Goal: Transaction & Acquisition: Purchase product/service

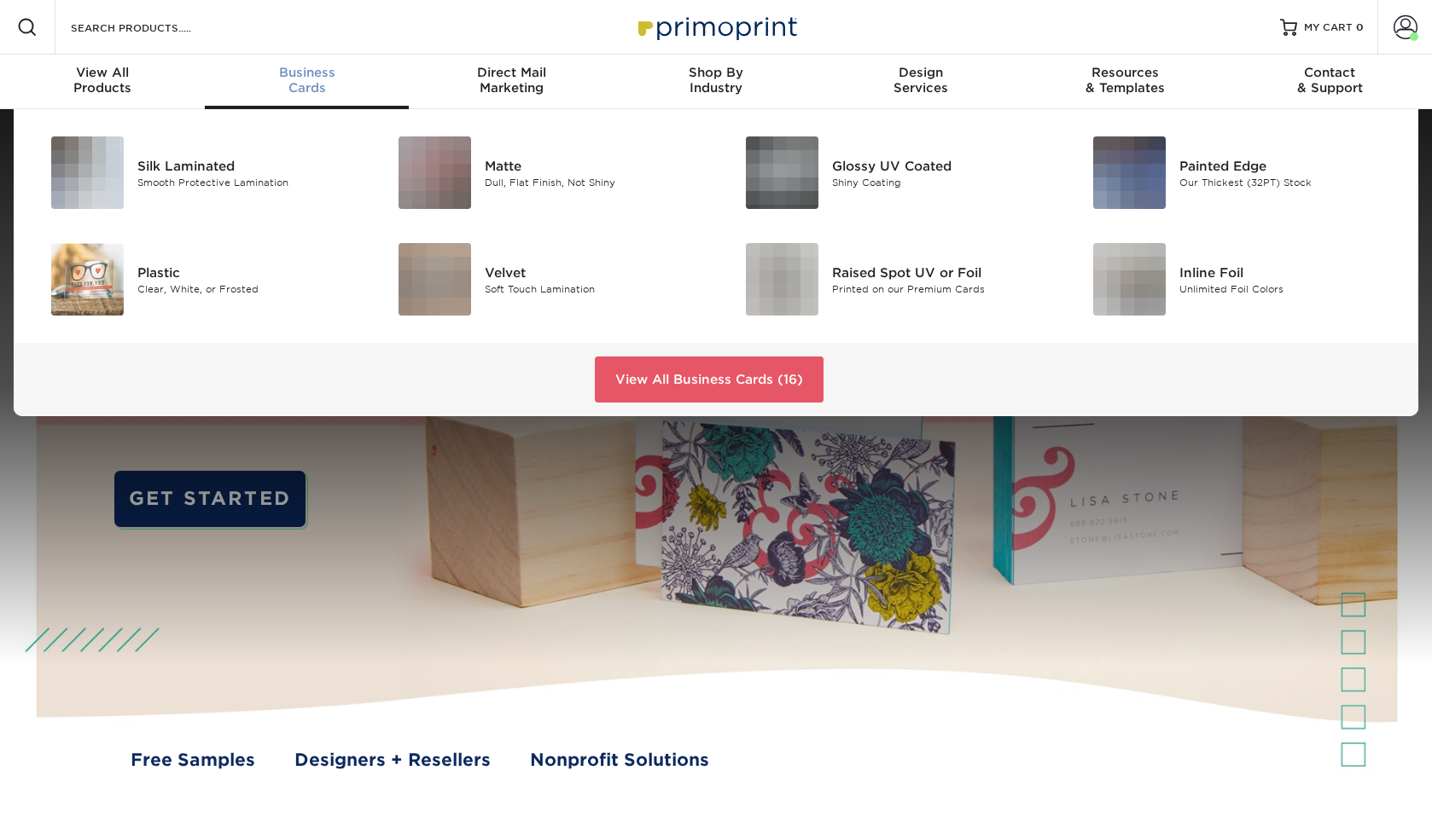
click at [284, 71] on span "Business" at bounding box center [308, 73] width 205 height 15
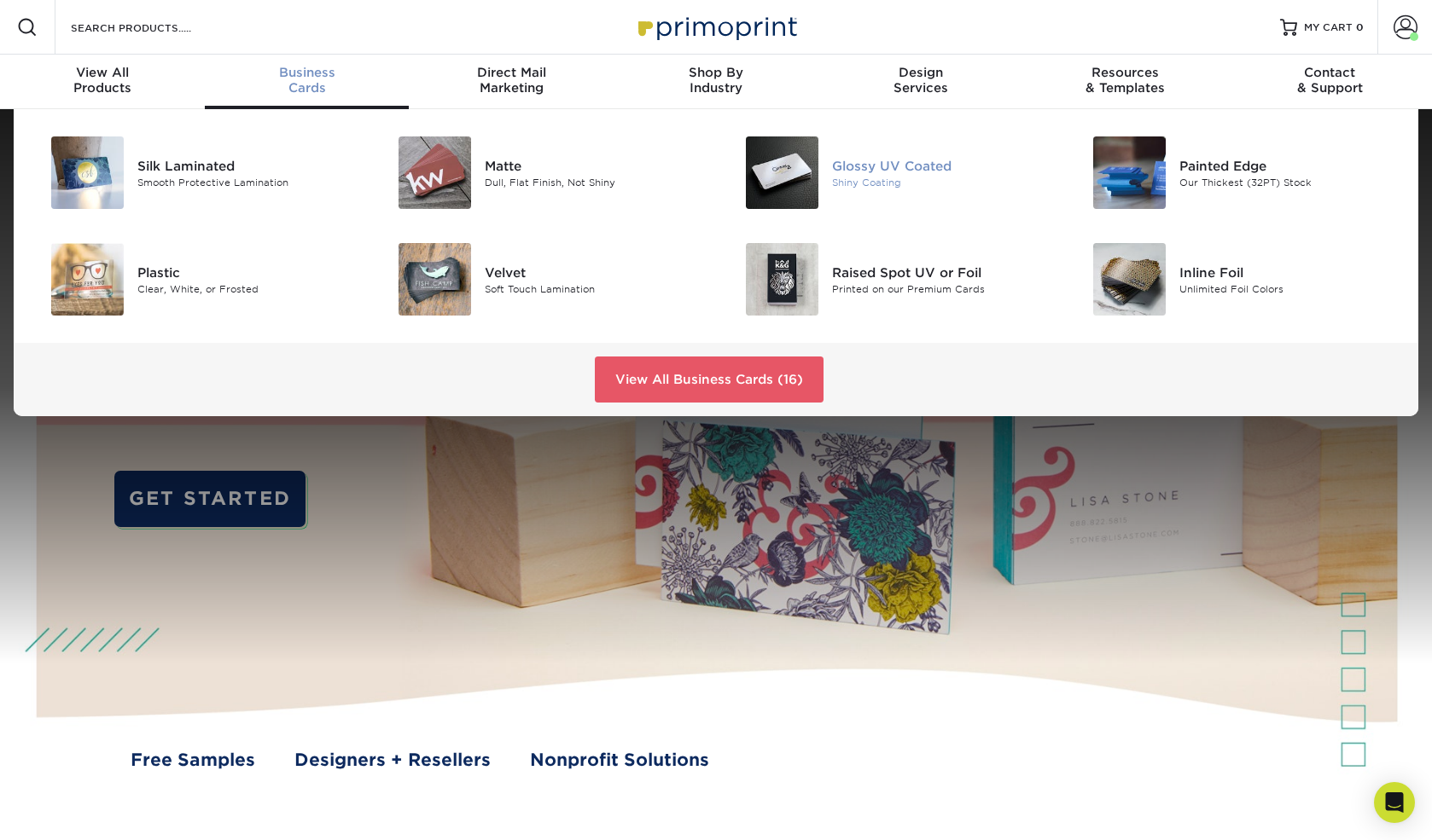
click at [850, 158] on div "Glossy UV Coated" at bounding box center [942, 165] width 219 height 18
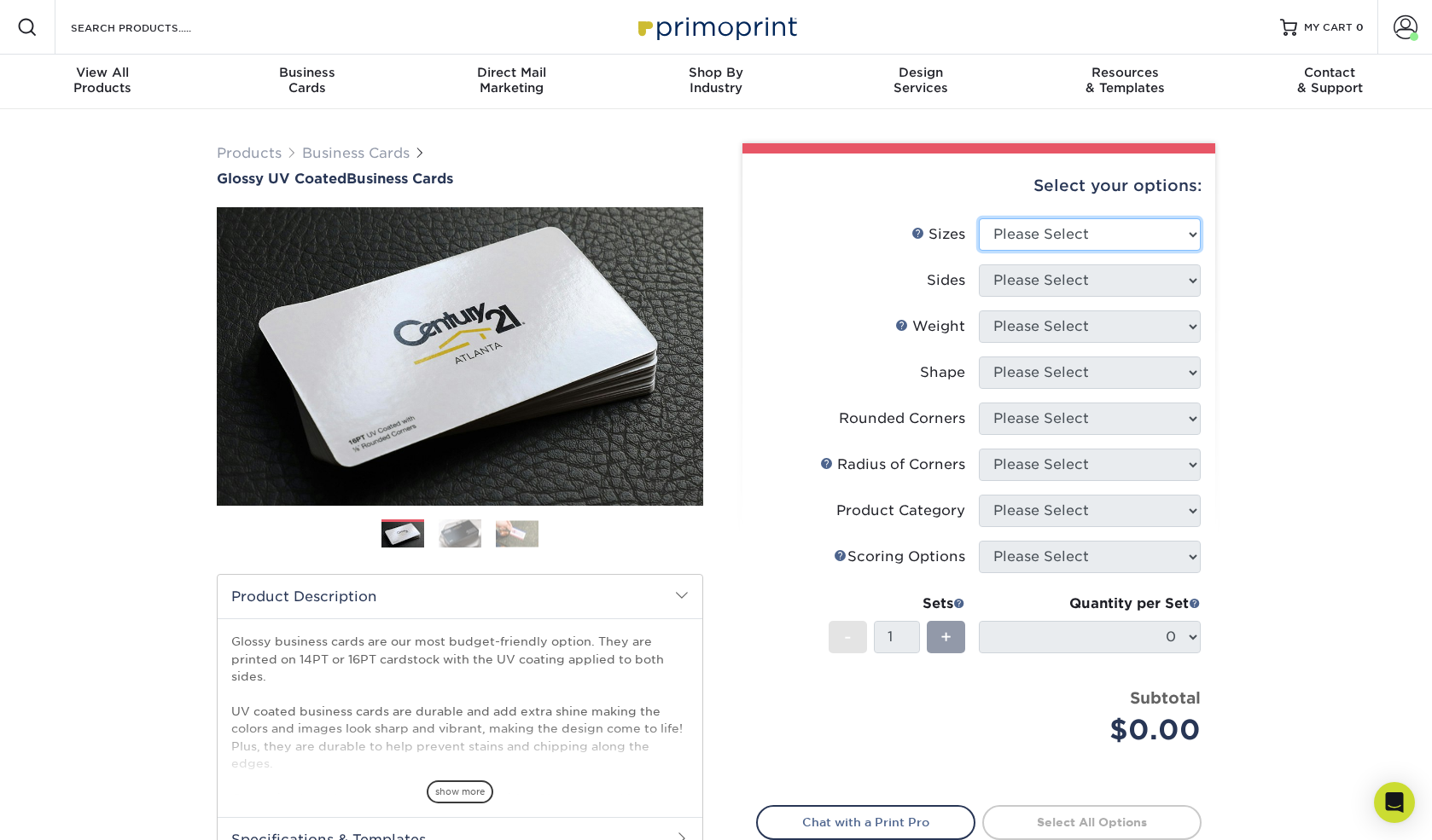
click at [1191, 231] on select "Please Select 1.5" x 3.5" - Mini 1.75" x 3.5" - Mini 2" x 2" - Square 2" x 3" -…" at bounding box center [1089, 235] width 222 height 33
select select "2.00x3.50"
click at [979, 219] on select "Please Select 1.5" x 3.5" - Mini 1.75" x 3.5" - Mini 2" x 2" - Square 2" x 3" -…" at bounding box center [1089, 235] width 222 height 33
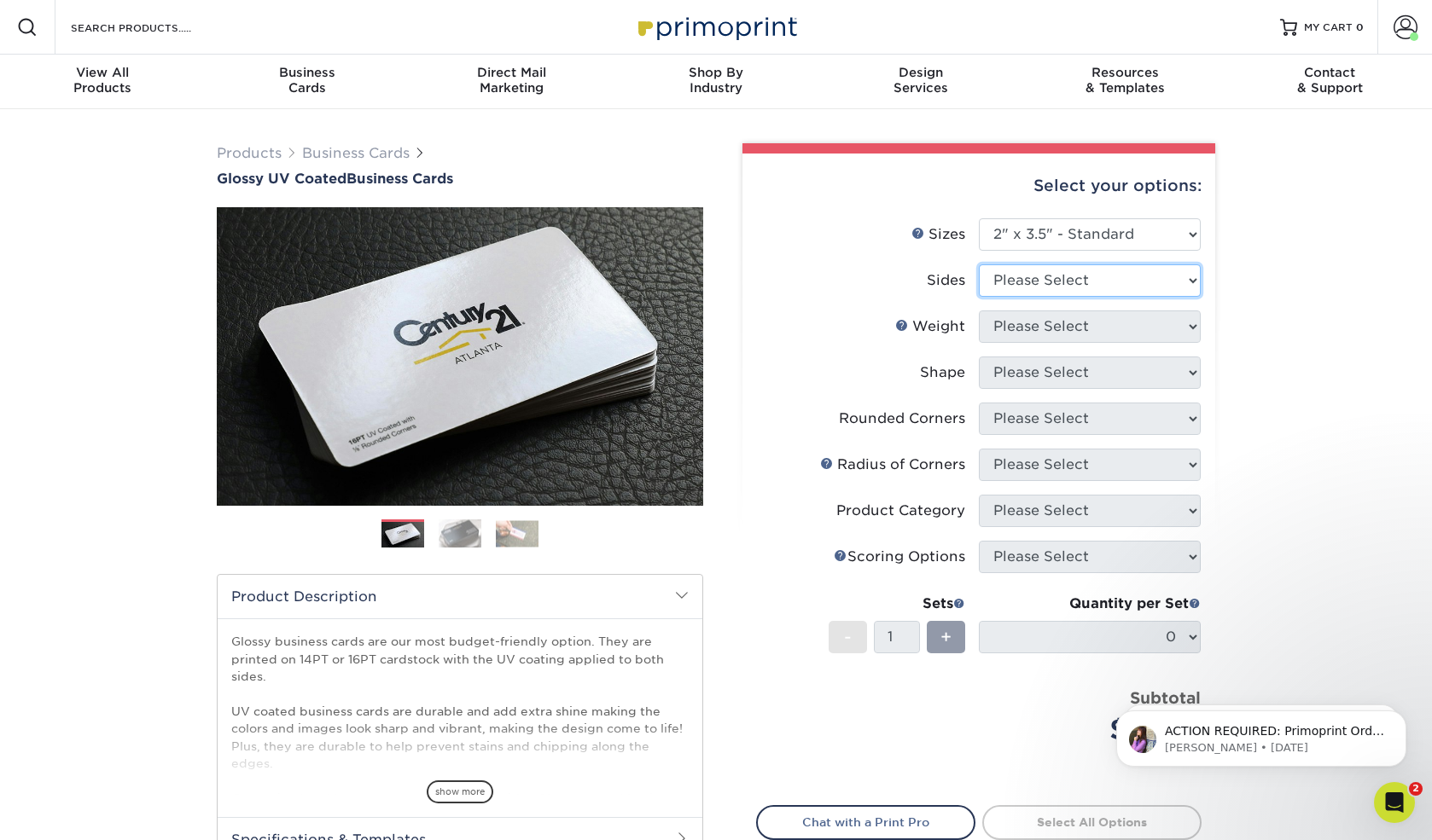
click at [1178, 283] on select "Please Select Print Both Sides Print Front Only" at bounding box center [1089, 281] width 222 height 33
select select "13abbda7-1d64-4f25-8bb2-c179b224825d"
click at [979, 264] on select "Please Select Print Both Sides Print Front Only" at bounding box center [1089, 281] width 222 height 33
click at [1197, 326] on select "Please Select 16PT 14PT" at bounding box center [1089, 327] width 222 height 33
select select "16PT"
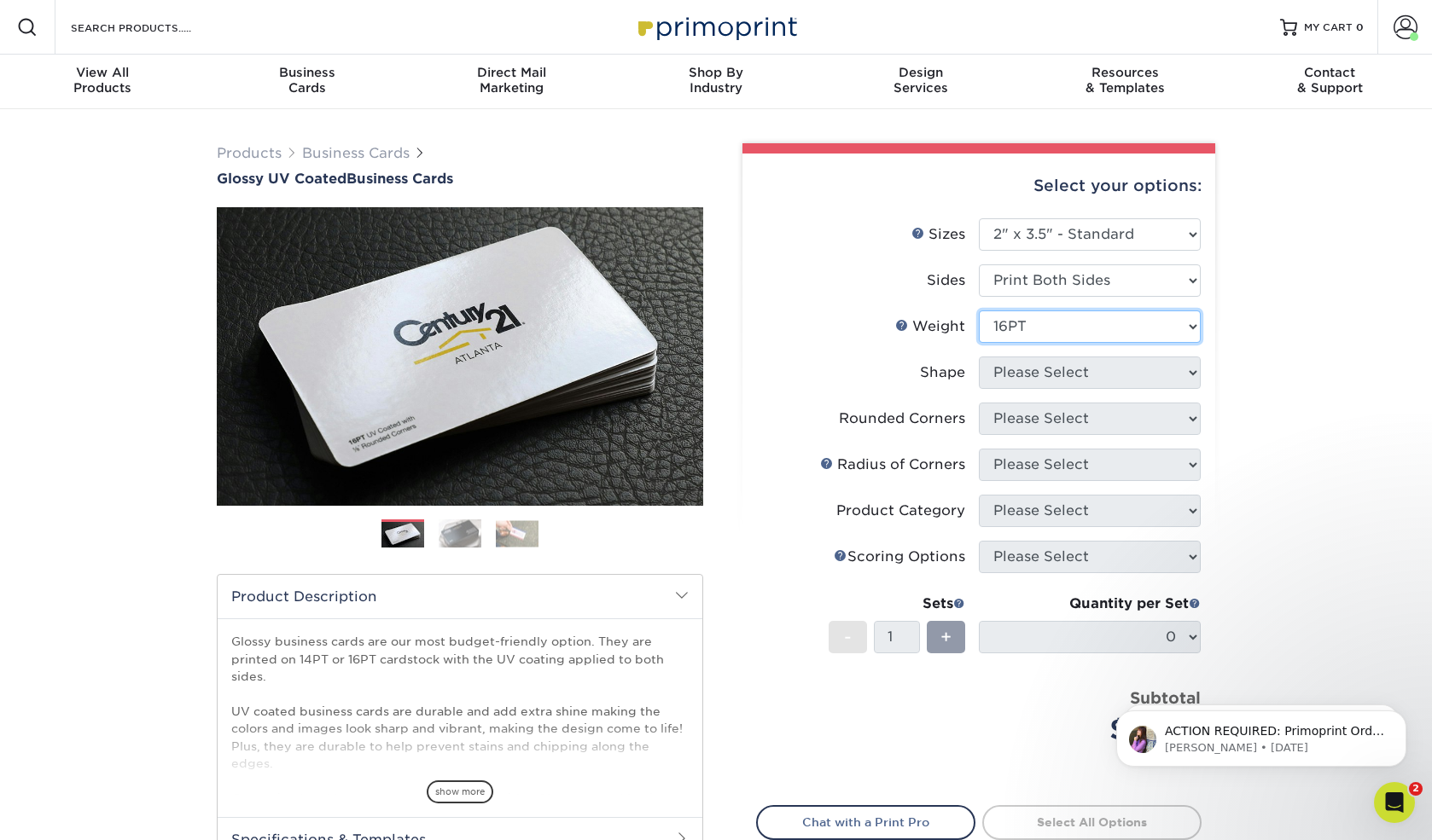
click at [979, 311] on select "Please Select 16PT 14PT" at bounding box center [1089, 327] width 222 height 33
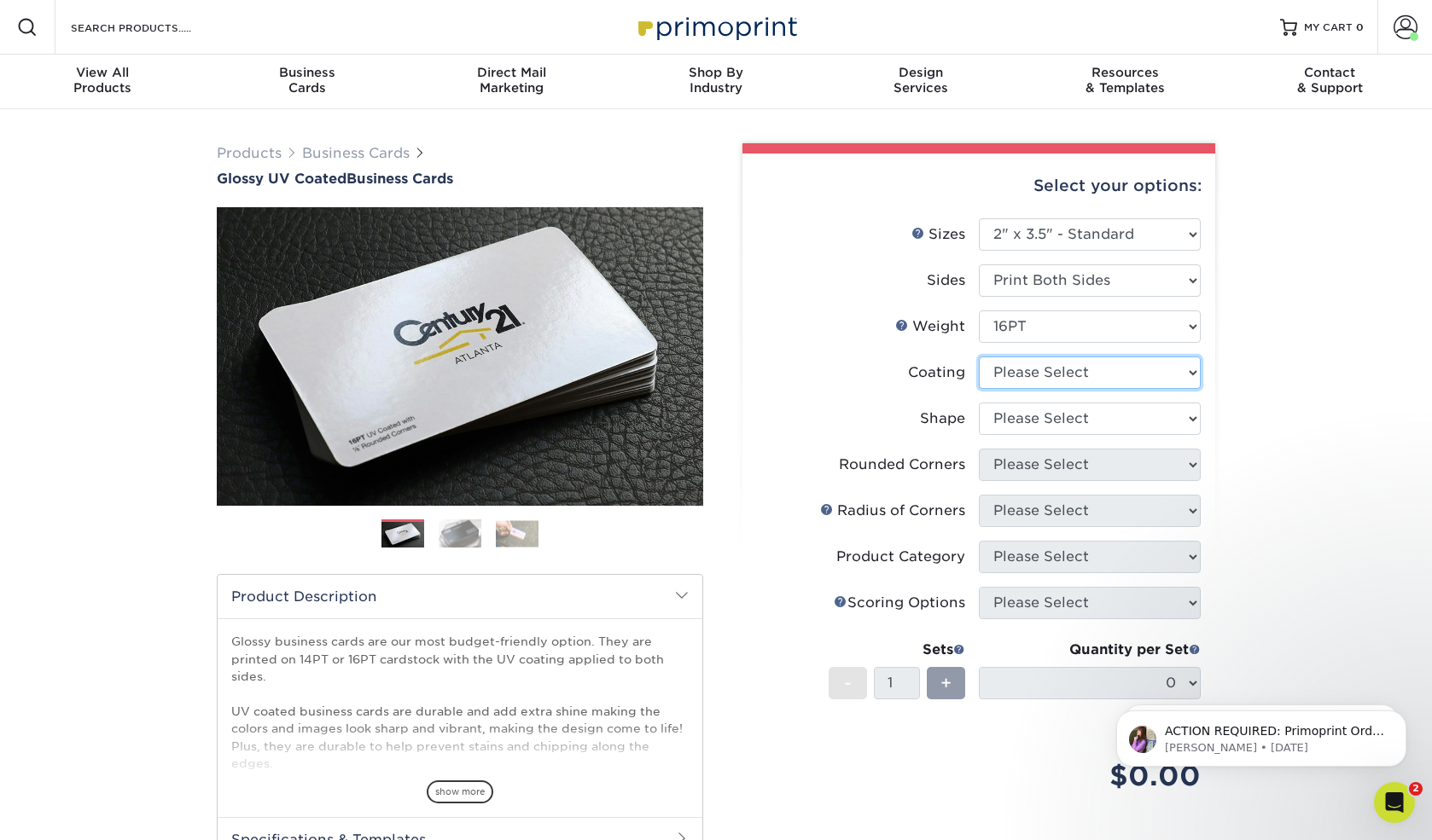
click at [1186, 375] on select at bounding box center [1089, 374] width 222 height 33
select select "ae367451-b2b8-45df-a344-0f05b6a12993"
click at [979, 357] on select at bounding box center [1089, 374] width 222 height 33
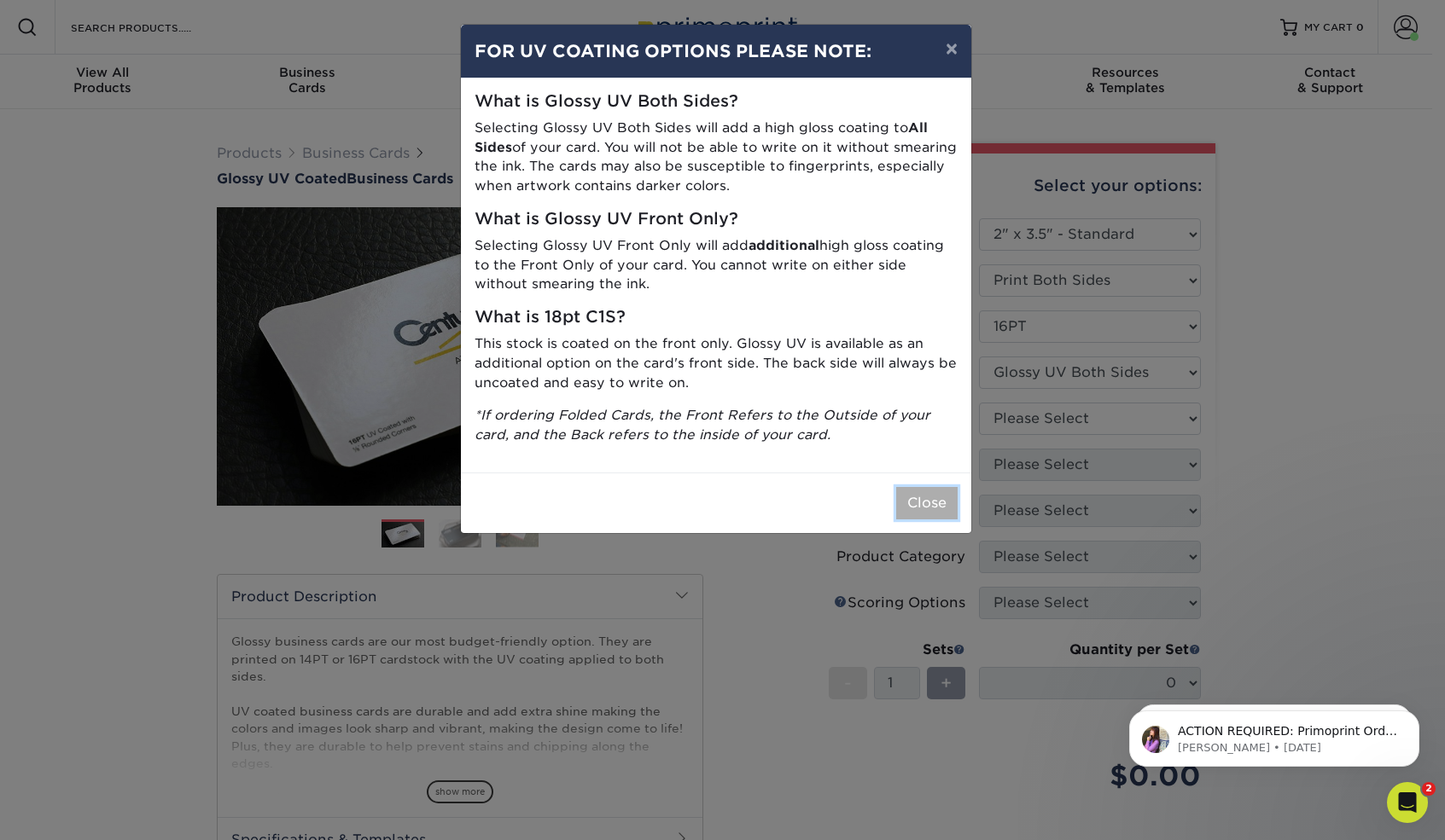
click at [947, 498] on button "Close" at bounding box center [926, 503] width 61 height 33
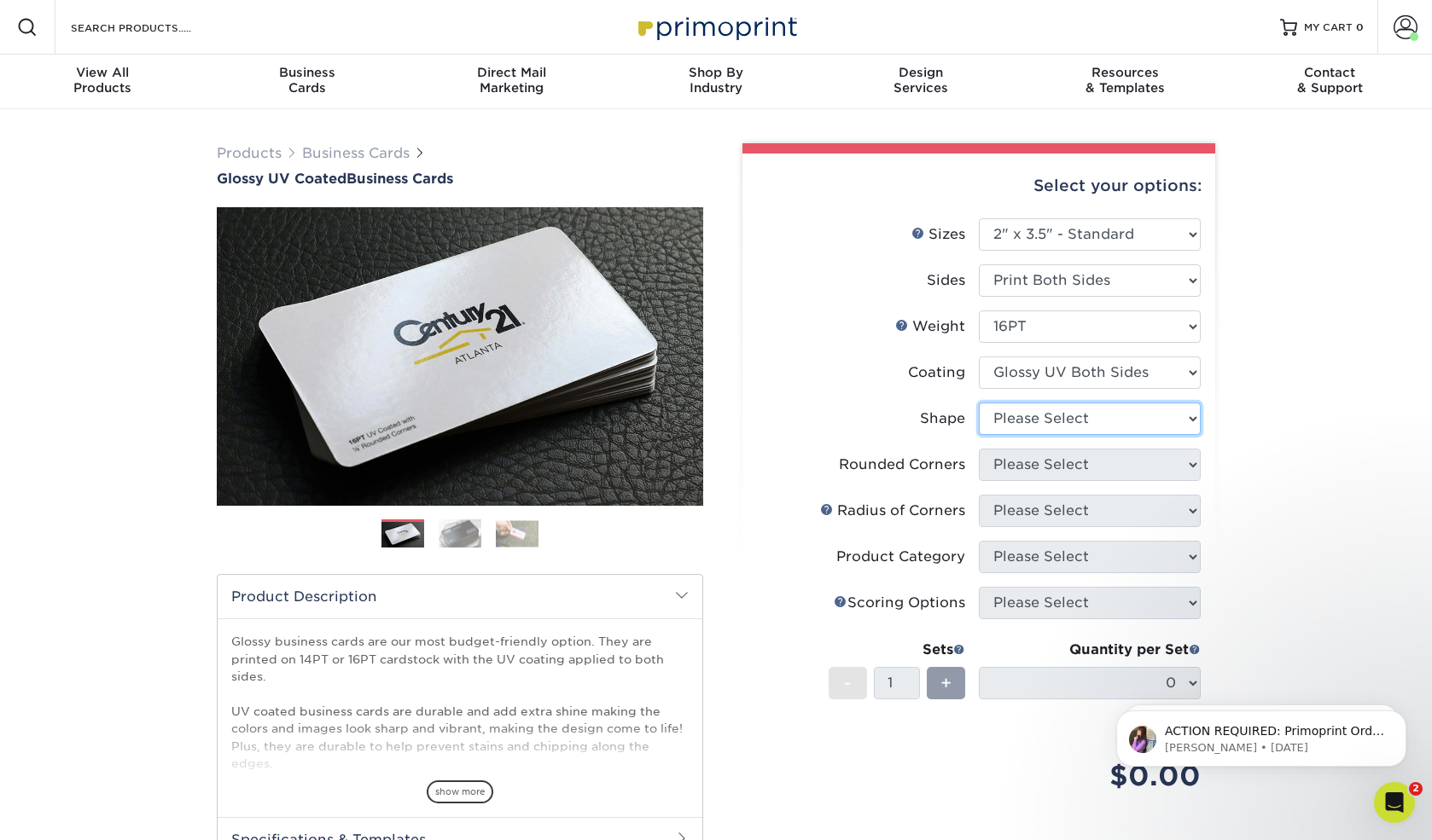
click at [1186, 407] on select "Please Select Standard Oval" at bounding box center [1089, 419] width 222 height 33
select select "standard"
click at [979, 403] on select "Please Select Standard Oval" at bounding box center [1089, 419] width 222 height 33
click at [1196, 456] on select "Please Select Yes - Round 2 Corners Yes - Round 4 Corners No" at bounding box center [1089, 465] width 222 height 33
select select "0"
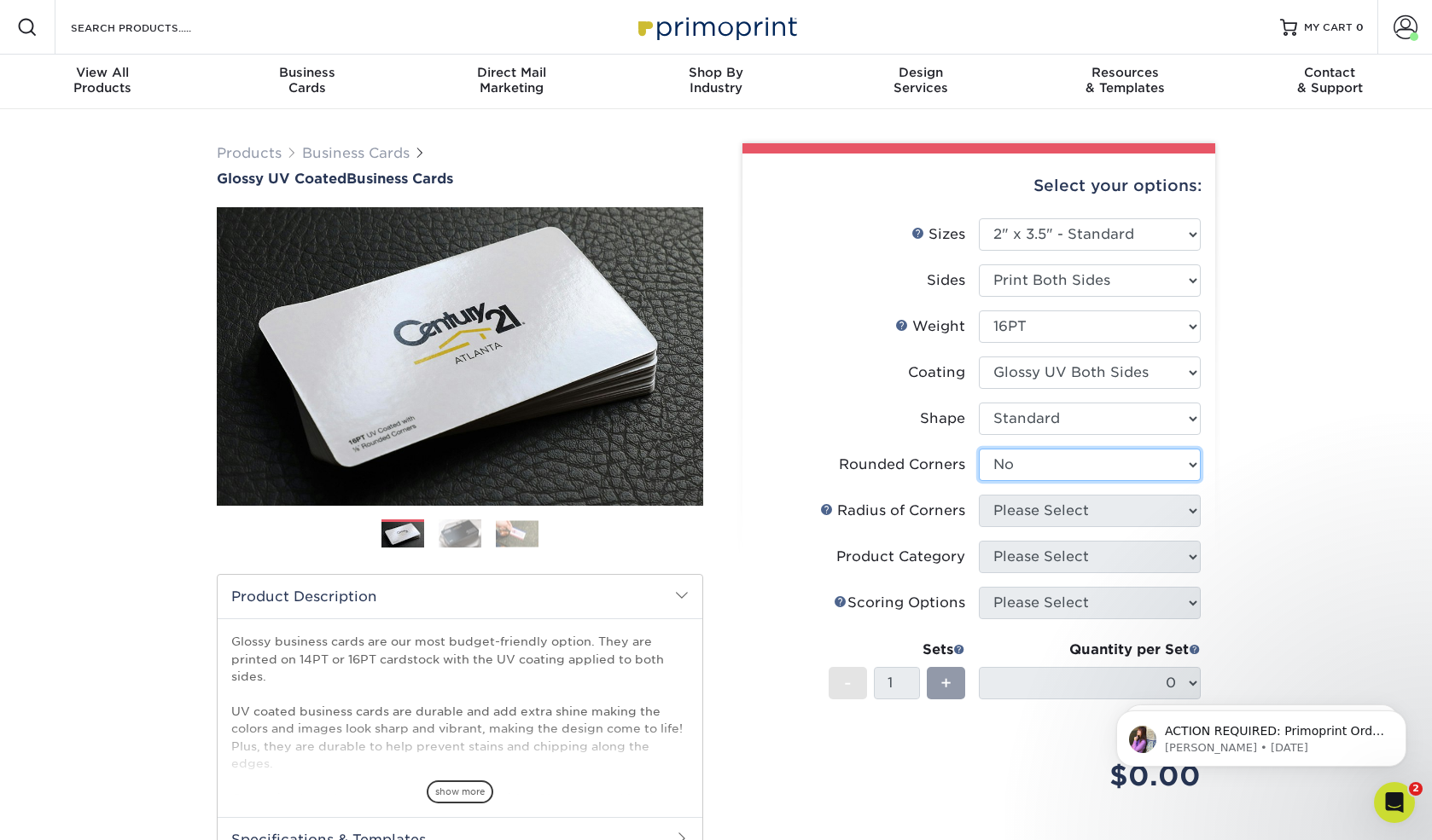
click at [979, 449] on select "Please Select Yes - Round 2 Corners Yes - Round 4 Corners No" at bounding box center [1089, 465] width 222 height 33
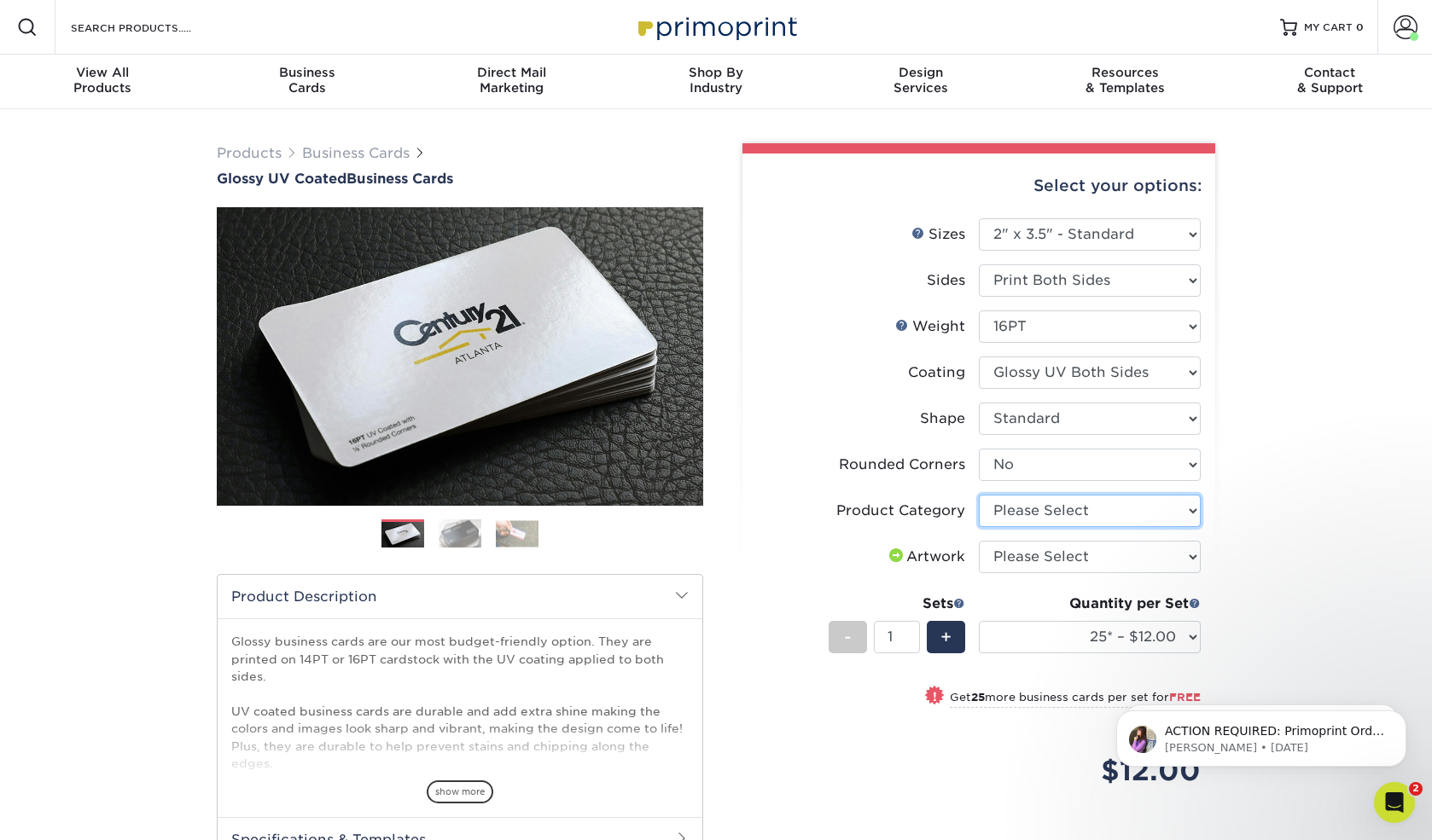
click at [1192, 510] on select "Please Select Business Cards" at bounding box center [1089, 511] width 222 height 33
select select "3b5148f1-0588-4f88-a218-97bcfdce65c1"
click at [979, 495] on select "Please Select Business Cards" at bounding box center [1089, 511] width 222 height 33
click at [1193, 558] on select "Please Select I will upload files I need a design - $100" at bounding box center [1089, 557] width 222 height 33
select select "upload"
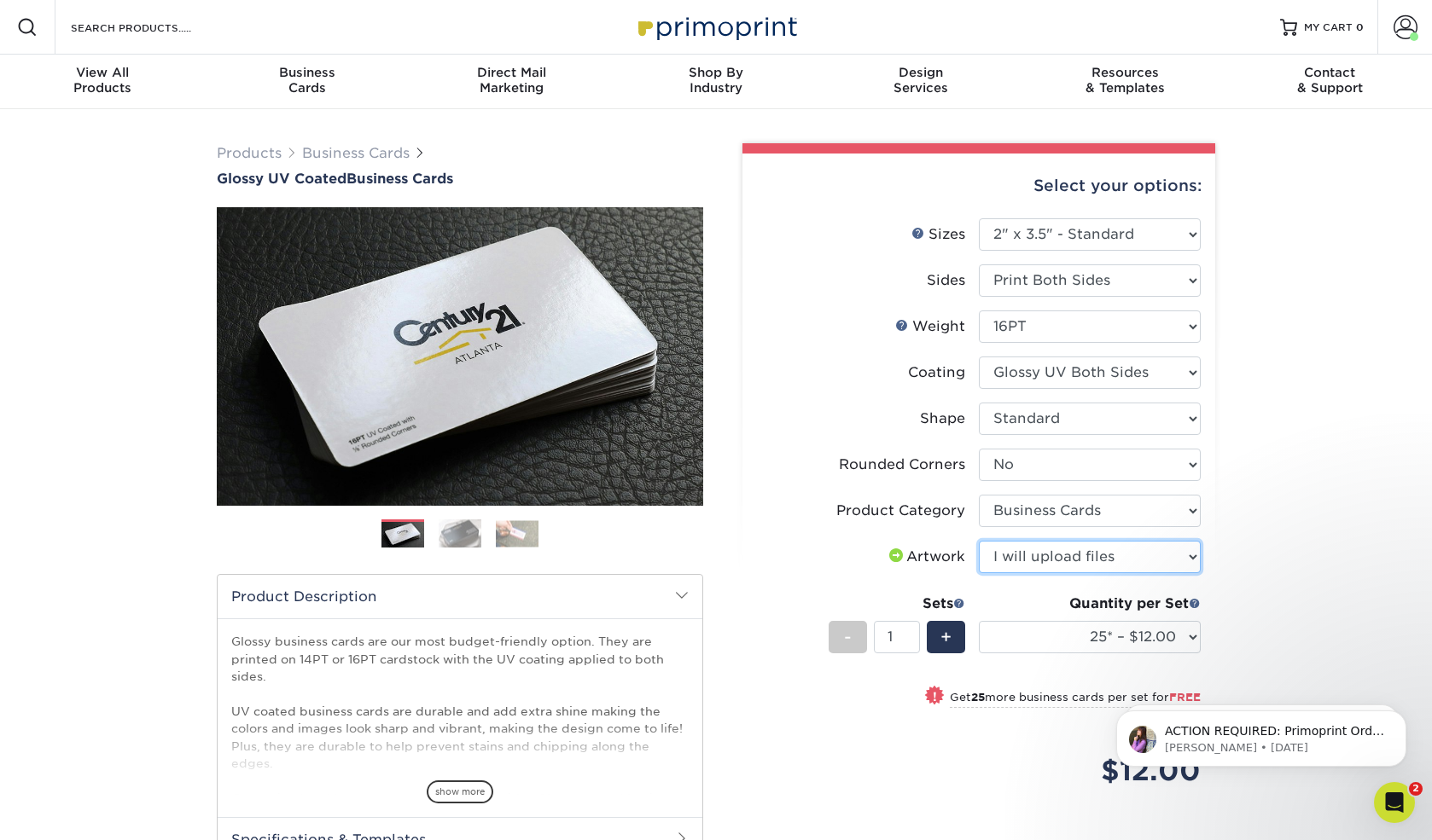
click at [979, 541] on select "Please Select I will upload files I need a design - $100" at bounding box center [1089, 557] width 222 height 33
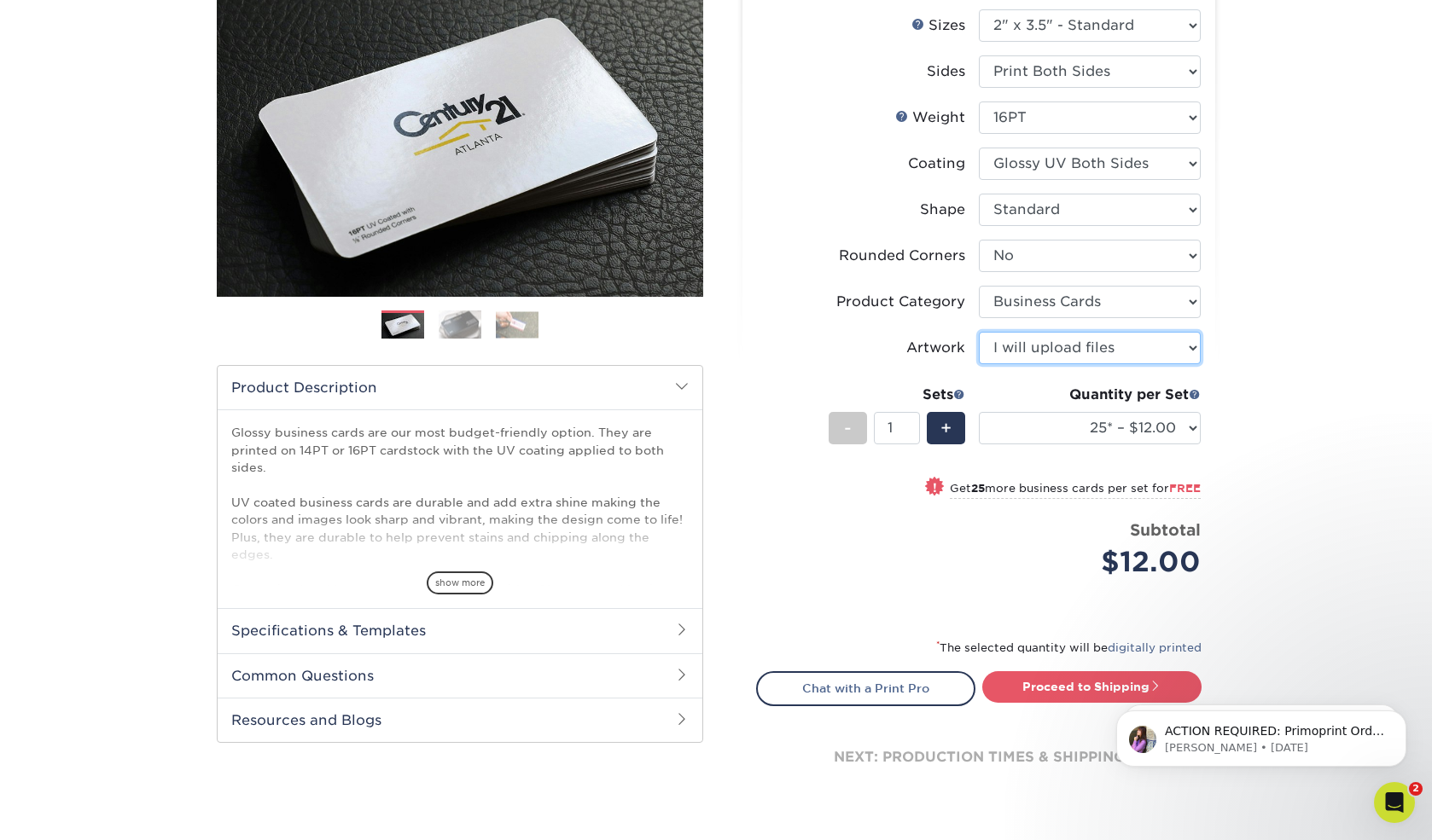
scroll to position [255, 0]
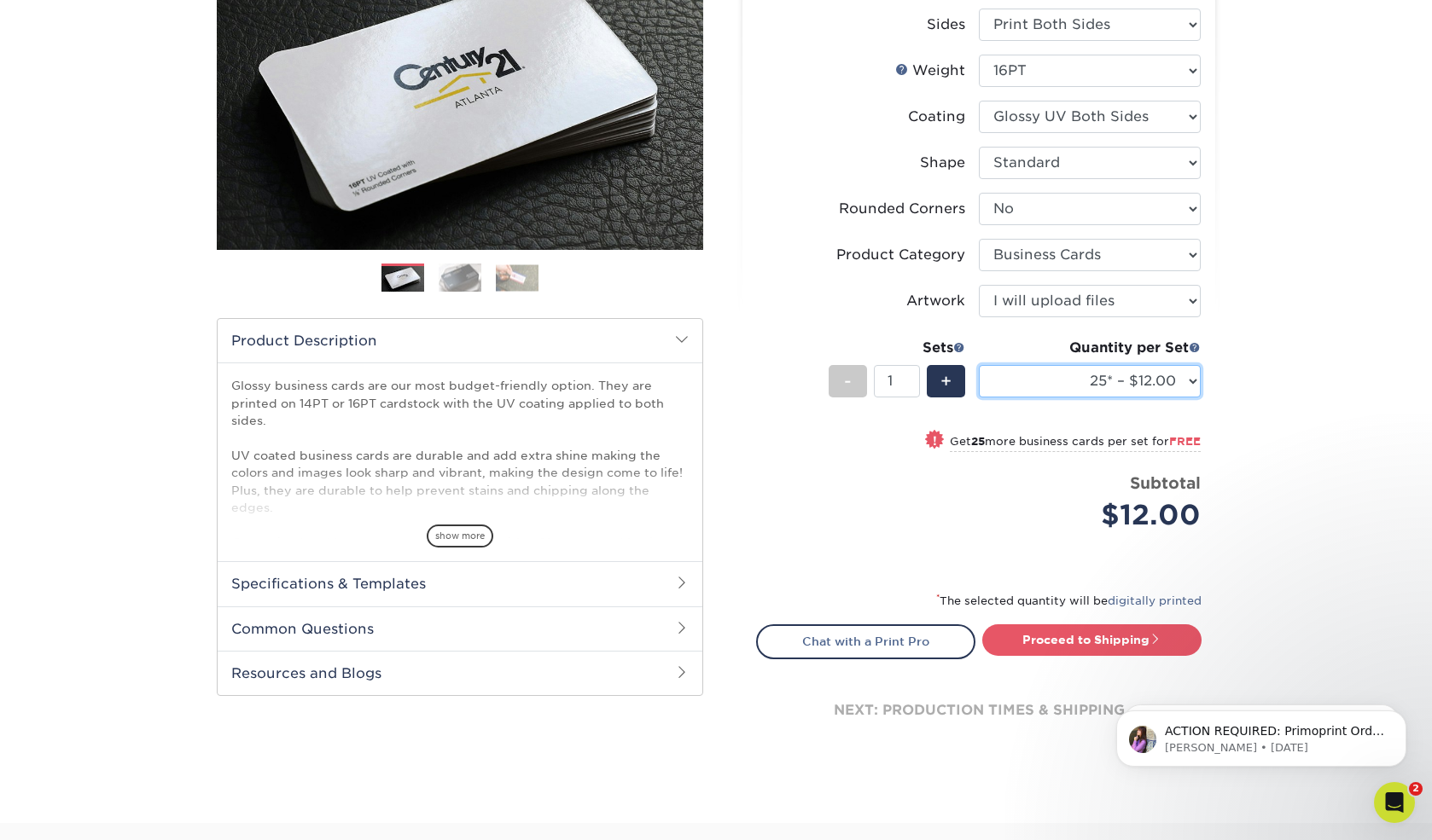
click at [1188, 375] on select "25* – $12.00 50* – $12.00 100* – $12.00 250* – $21.00 500 – $42.00 1000 – $53.0…" at bounding box center [1089, 381] width 222 height 33
select select "250* – $21.00"
click at [979, 365] on select "25* – $12.00 50* – $12.00 100* – $12.00 250* – $21.00 500 – $42.00 1000 – $53.0…" at bounding box center [1089, 381] width 222 height 33
